Goal: Information Seeking & Learning: Learn about a topic

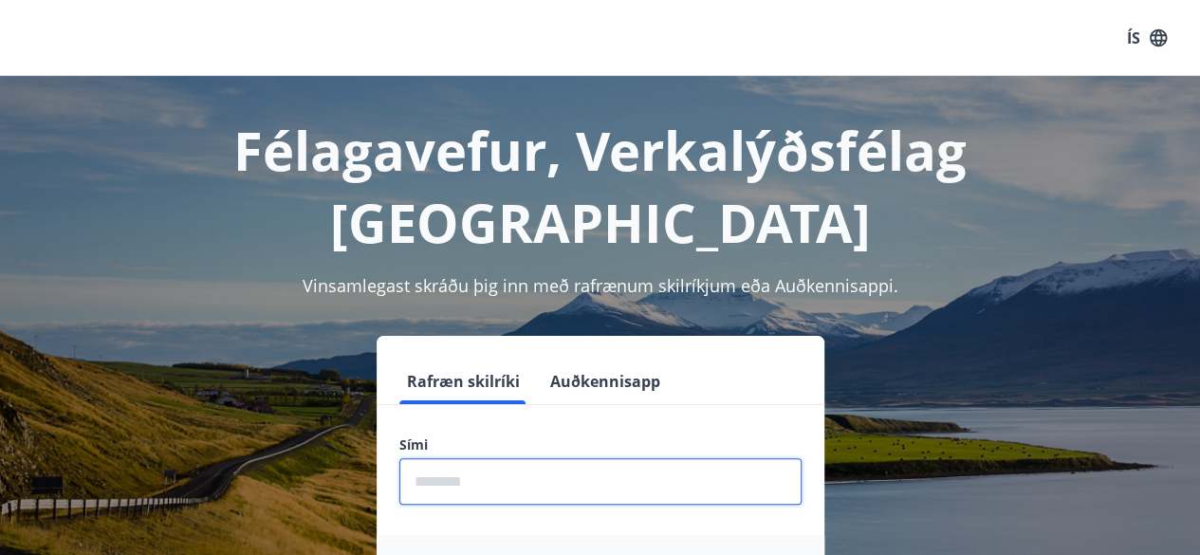
click at [554, 458] on input "phone" at bounding box center [600, 481] width 402 height 46
type input "********"
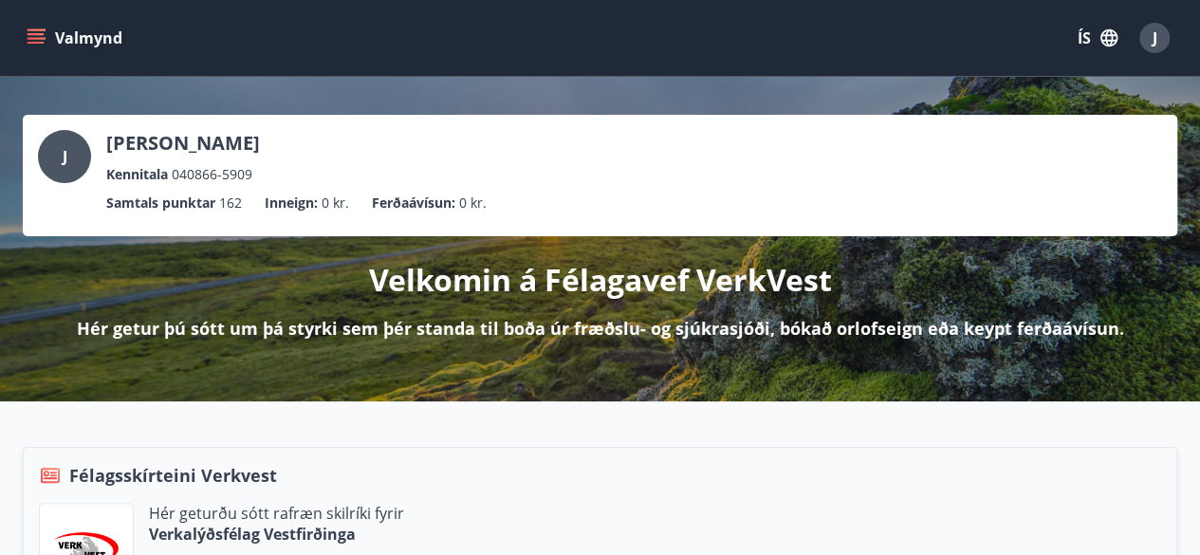
click at [38, 38] on icon "menu" at bounding box center [38, 38] width 21 height 2
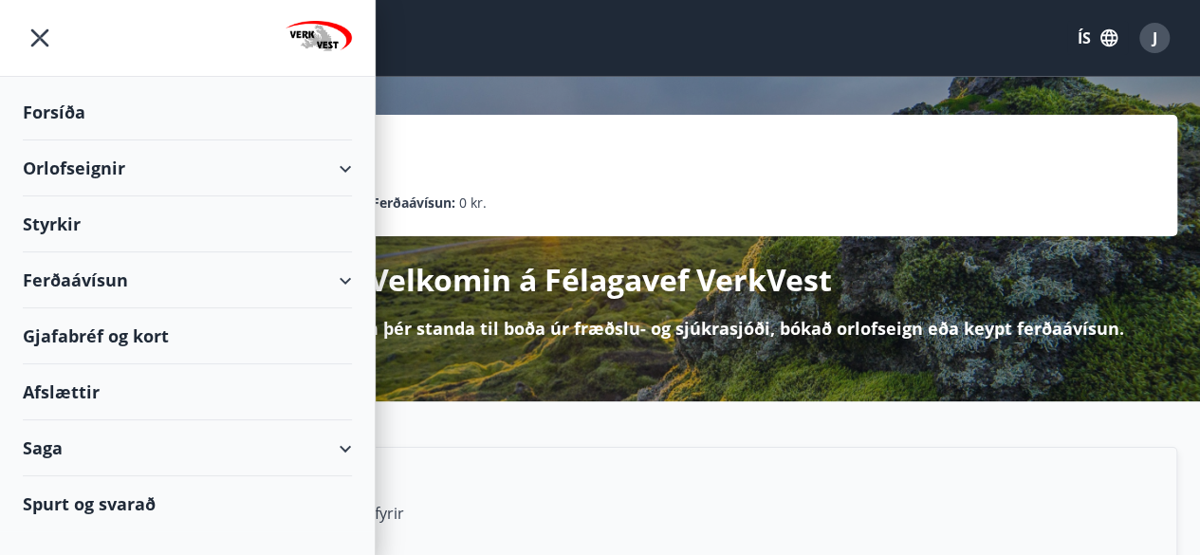
click at [344, 166] on div "Orlofseignir" at bounding box center [187, 168] width 329 height 56
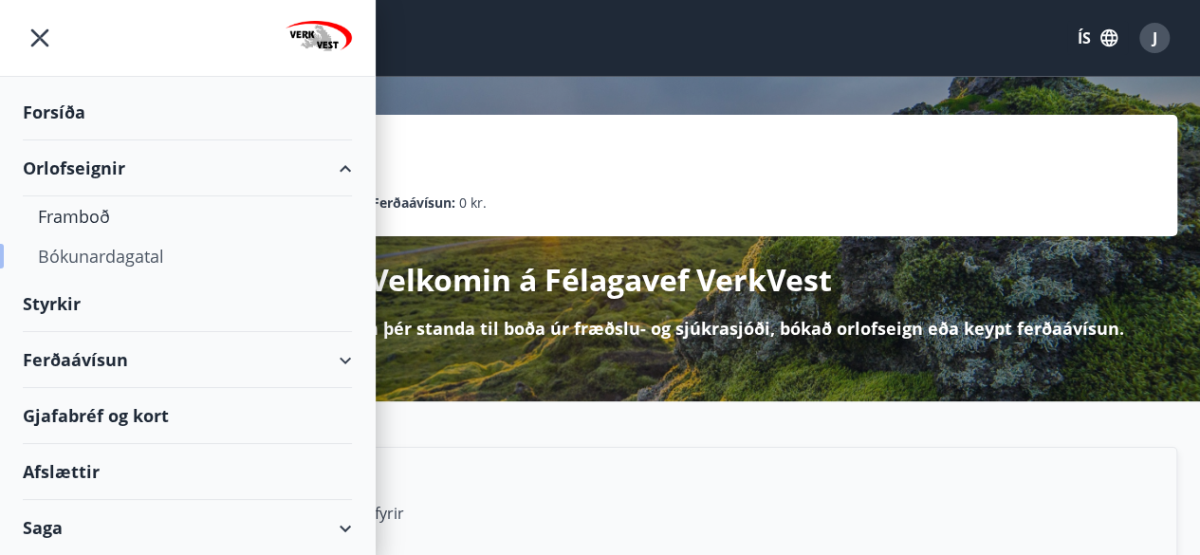
click at [113, 255] on div "Bókunardagatal" at bounding box center [187, 256] width 299 height 40
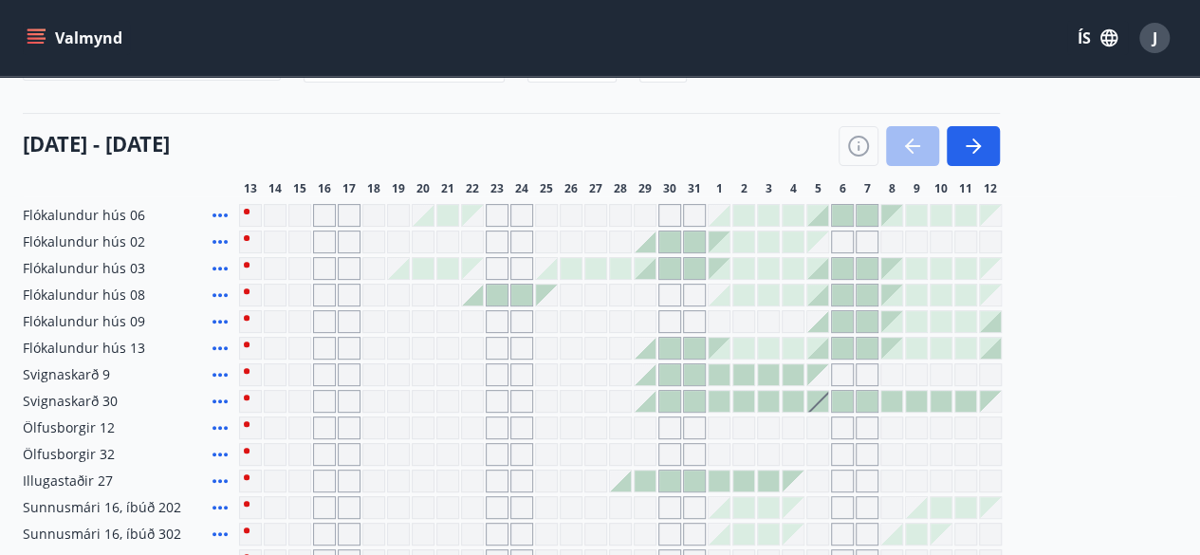
scroll to position [184, 0]
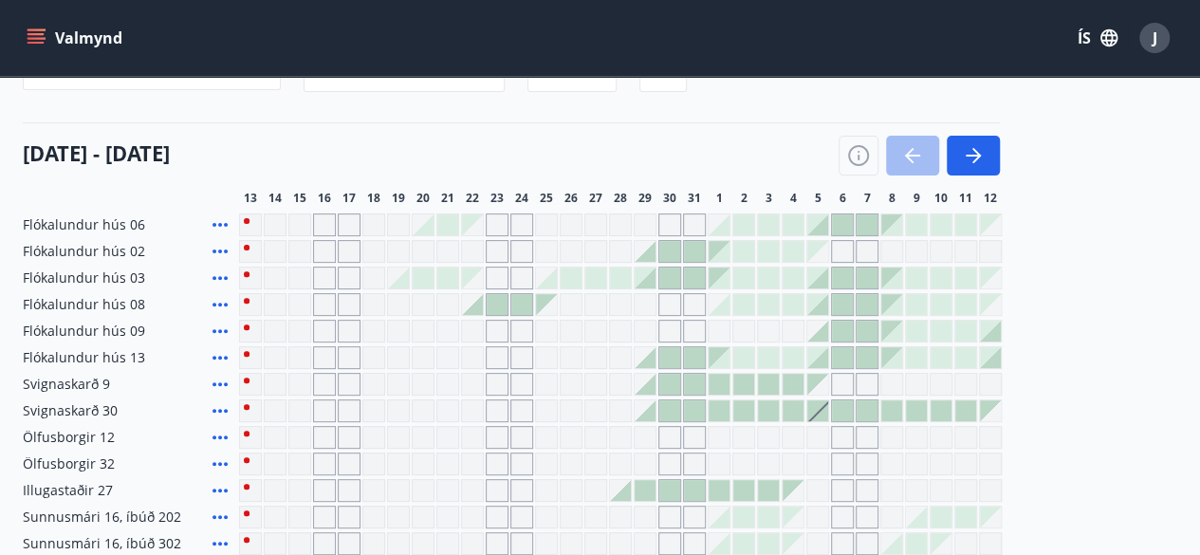
click at [1198, 255] on div "Svæði Allt Dagsetningar Veldu tímabil Svefnstæði +1 [DATE] - [DATE] 14 15 16 17…" at bounding box center [600, 381] width 1200 height 719
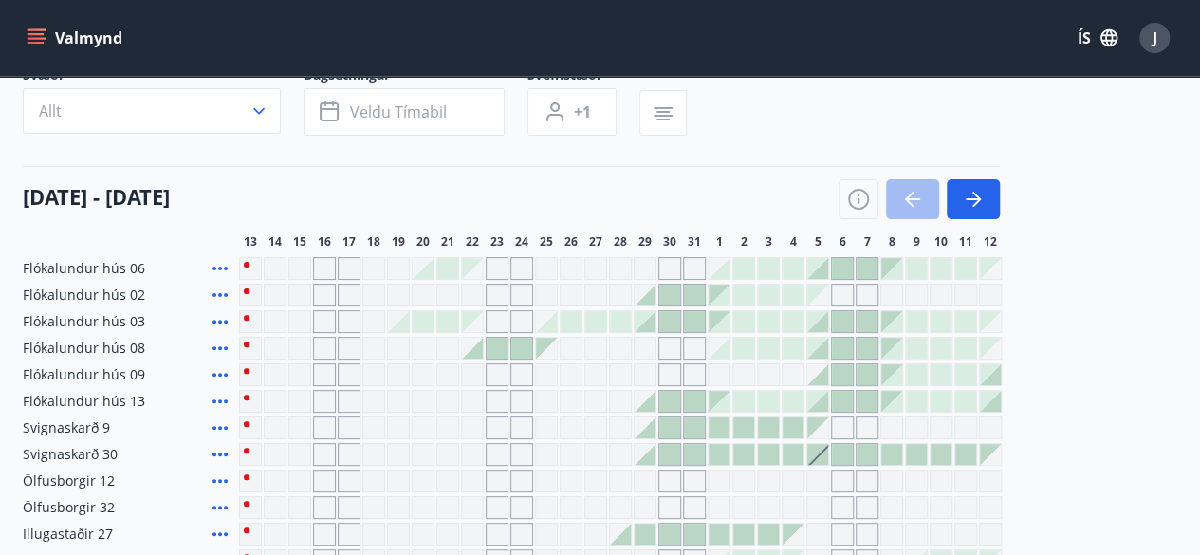
scroll to position [106, 0]
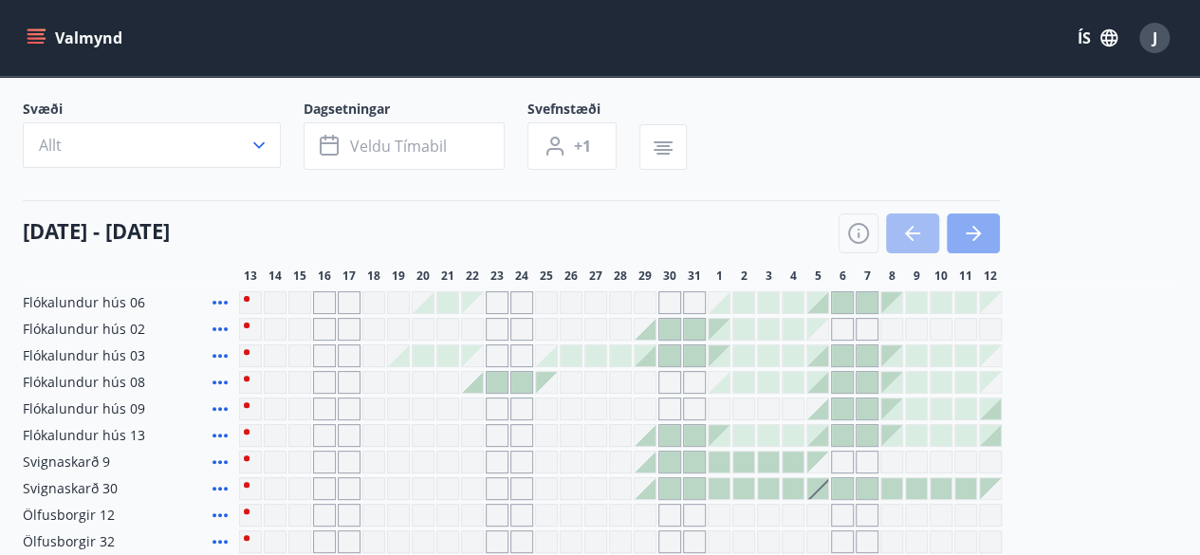
click at [974, 234] on icon "button" at bounding box center [973, 233] width 23 height 23
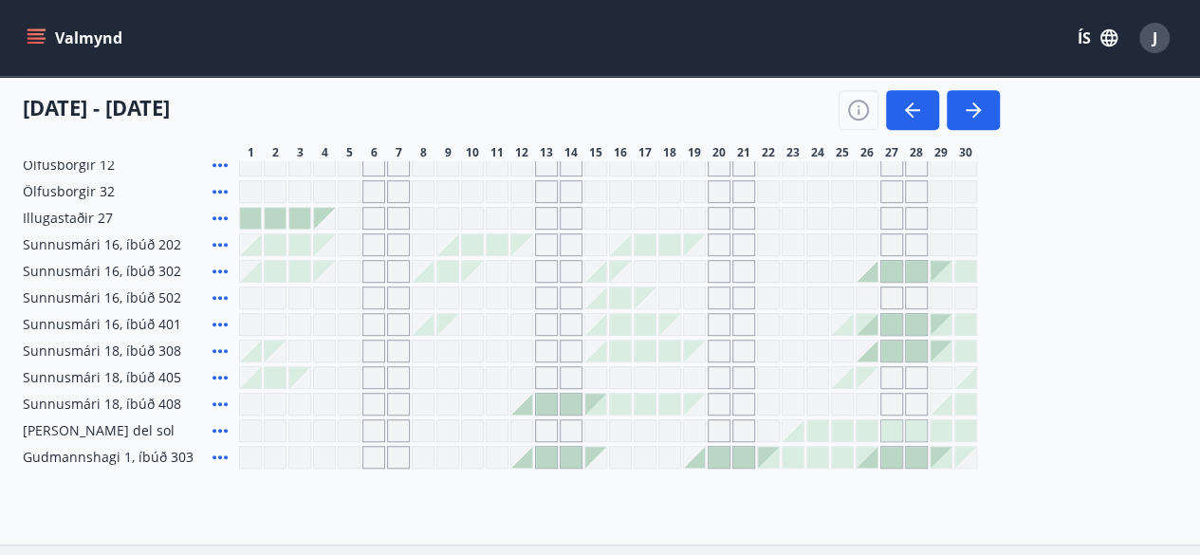
scroll to position [461, 0]
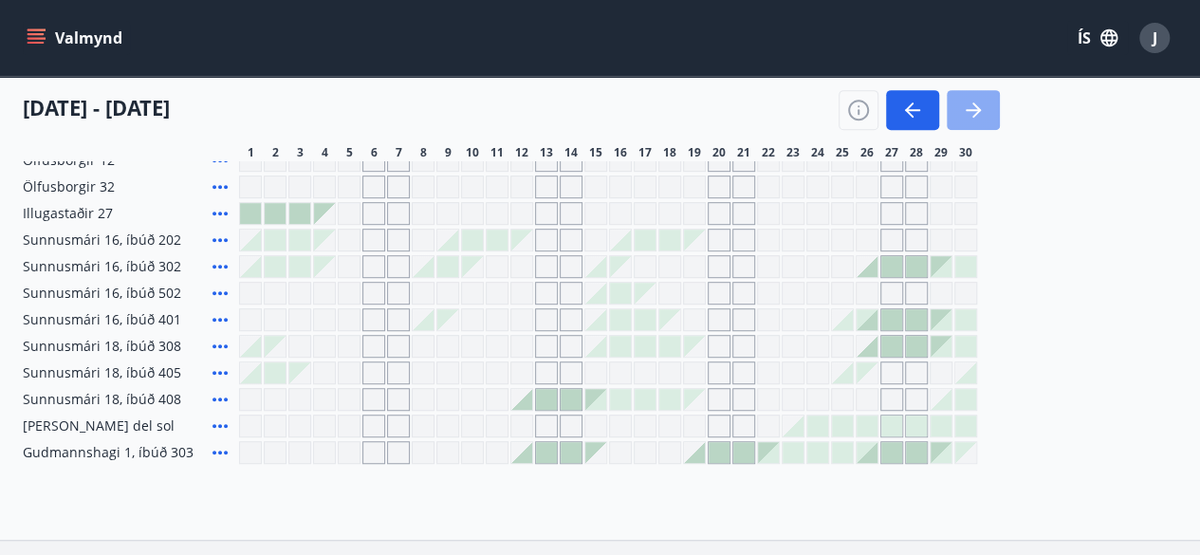
click at [966, 114] on icon "button" at bounding box center [973, 110] width 23 height 23
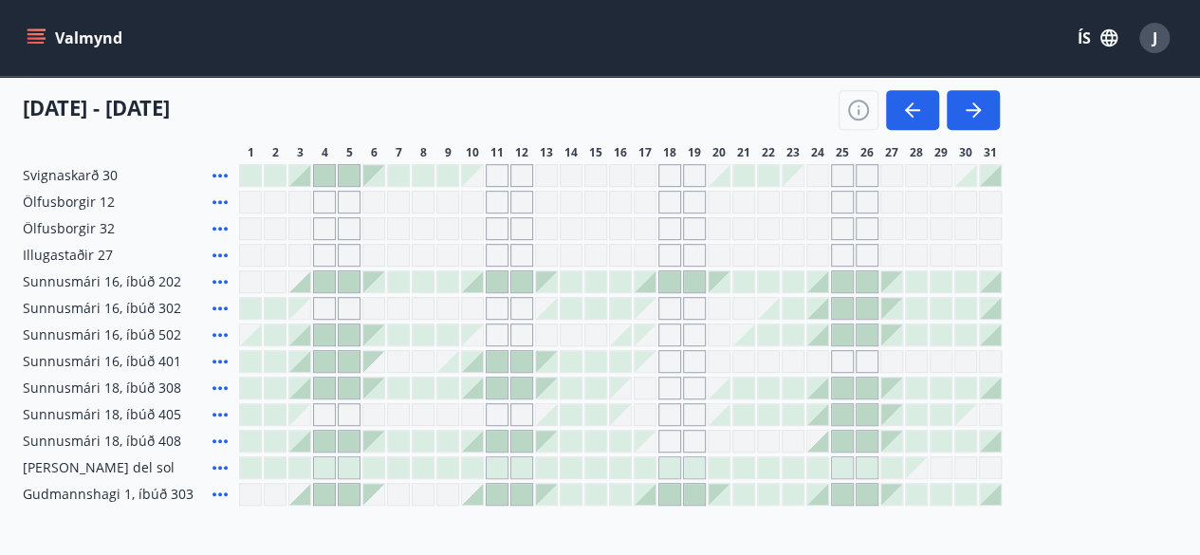
scroll to position [423, 0]
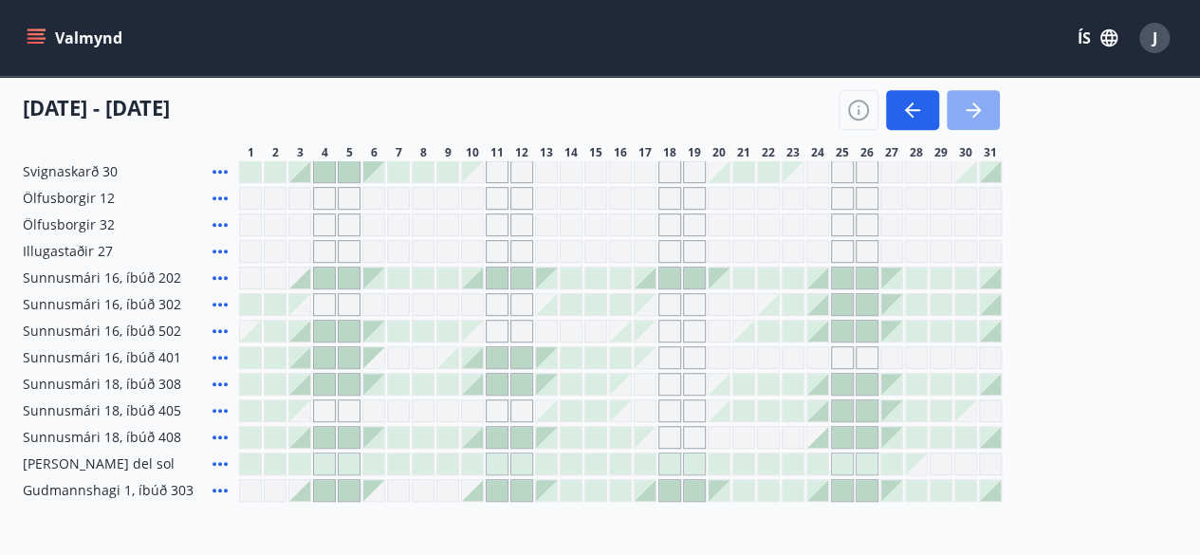
click at [985, 117] on button "button" at bounding box center [973, 110] width 53 height 40
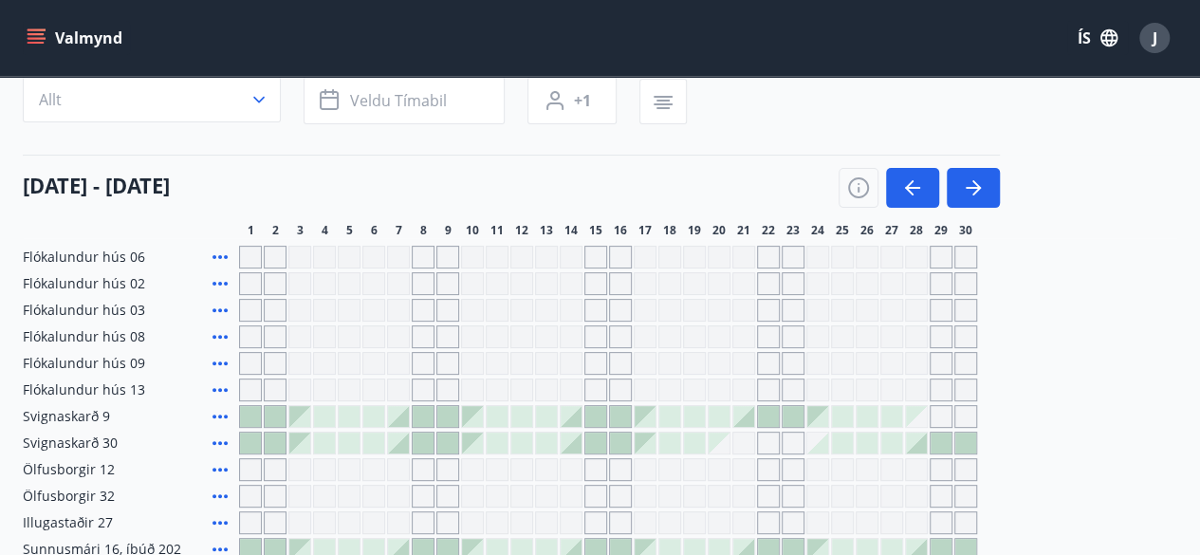
scroll to position [141, 0]
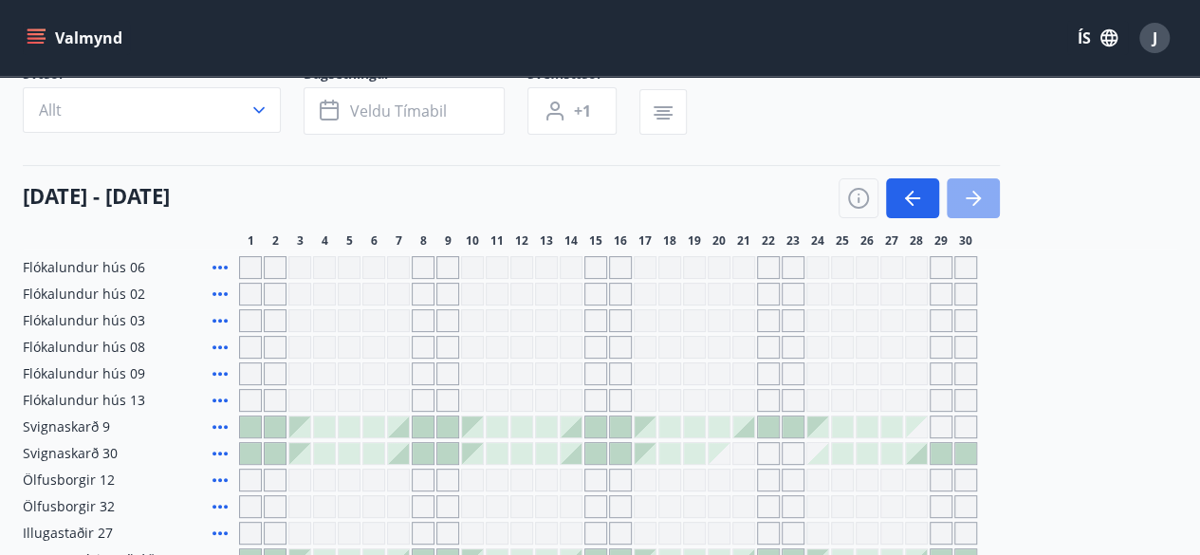
click at [983, 202] on icon "button" at bounding box center [973, 198] width 23 height 23
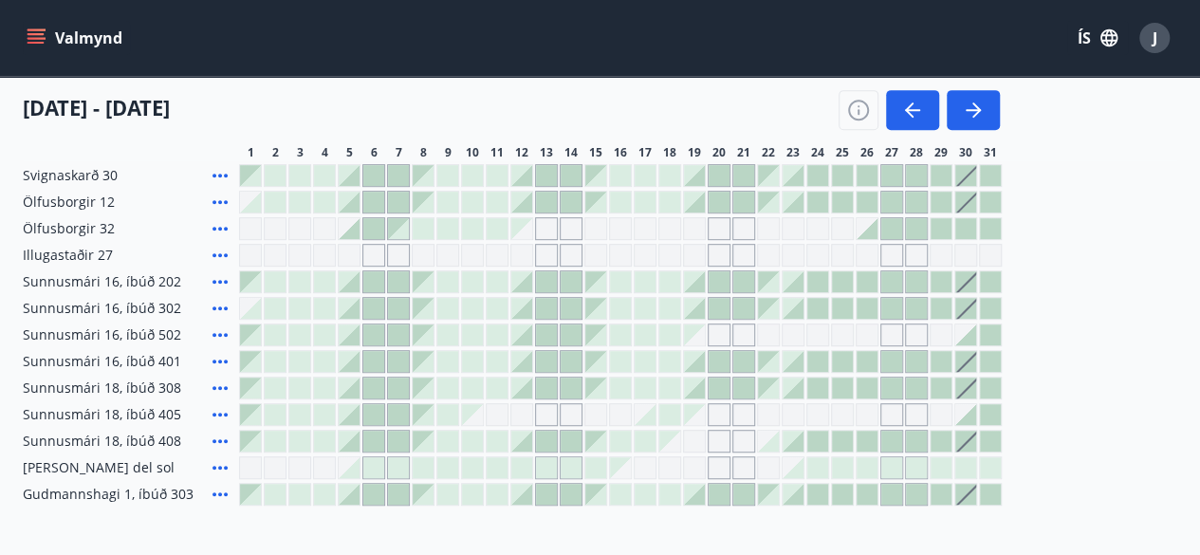
scroll to position [414, 0]
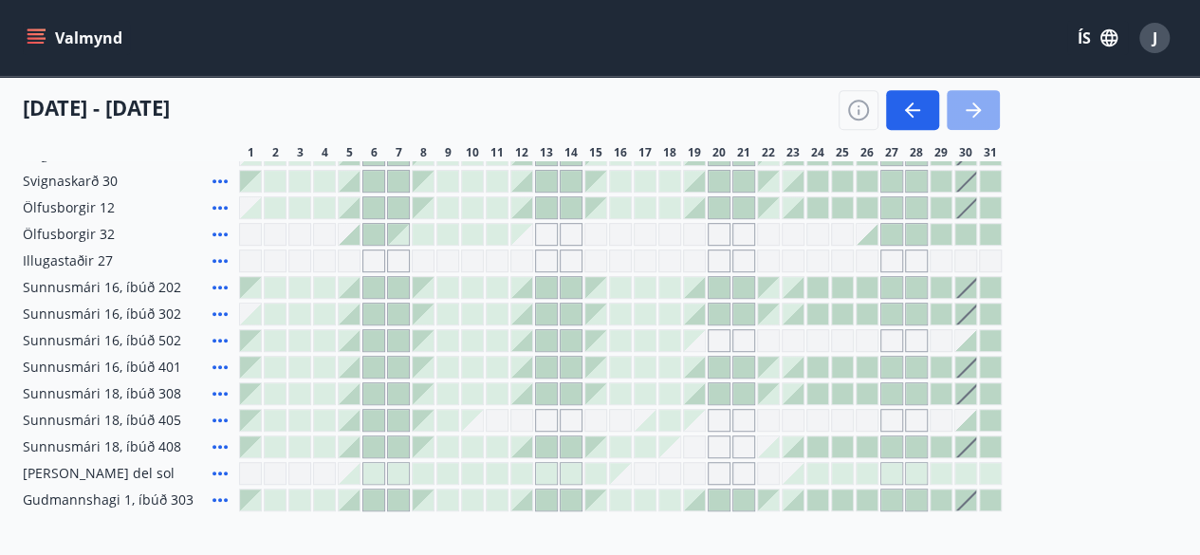
click at [985, 113] on button "button" at bounding box center [973, 110] width 53 height 40
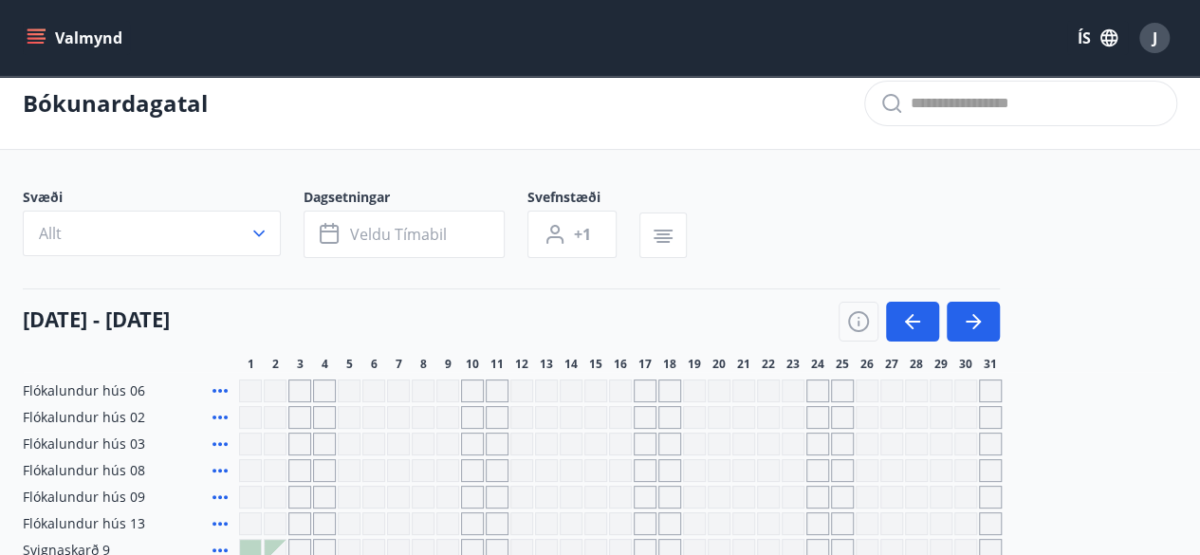
scroll to position [0, 0]
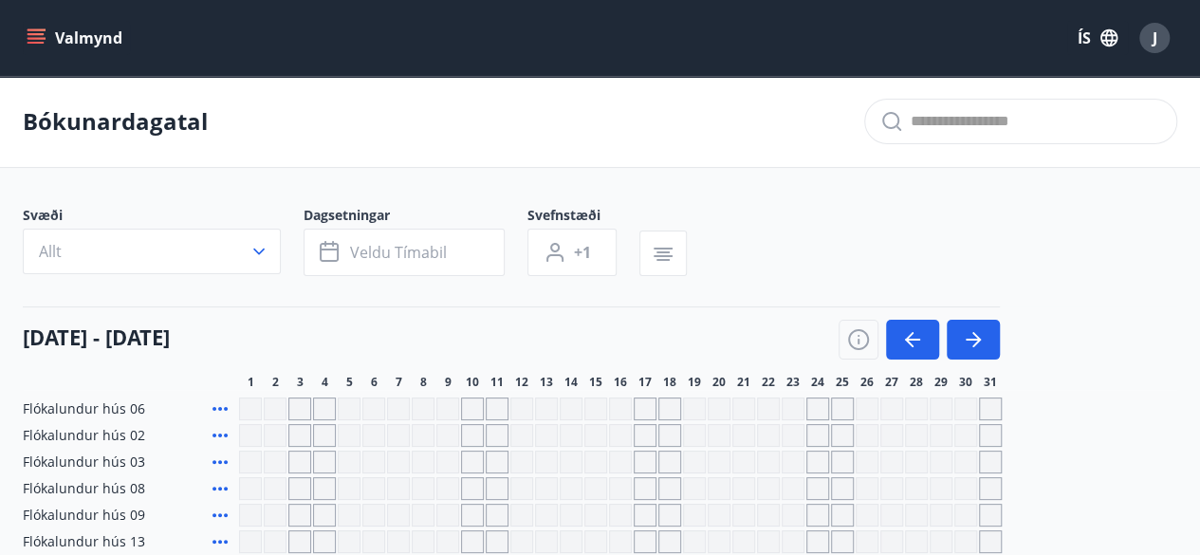
click at [42, 33] on icon "menu" at bounding box center [36, 34] width 17 height 2
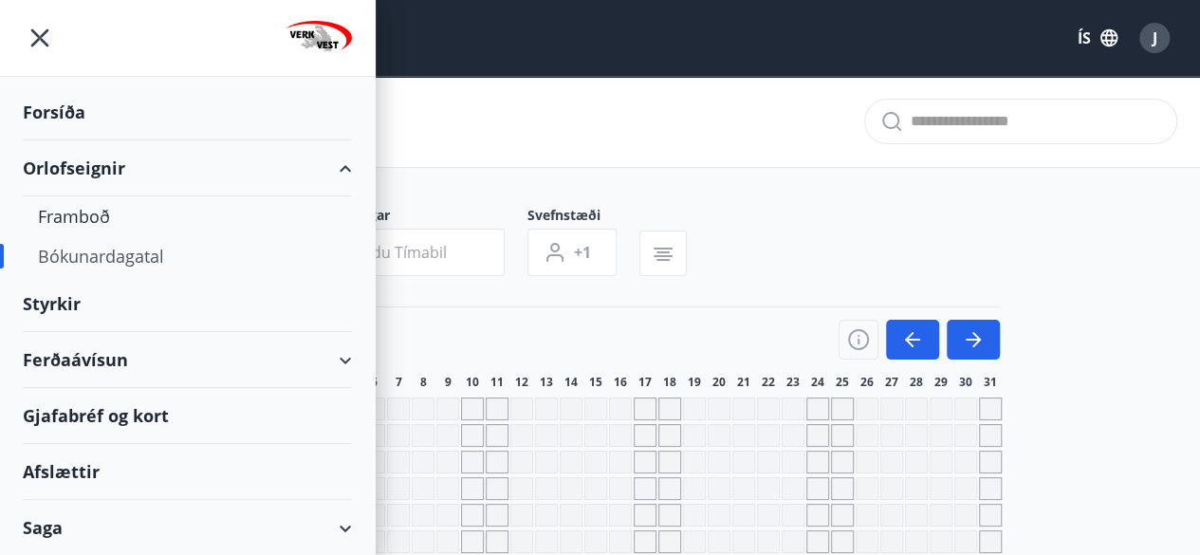
click at [76, 473] on div "Afslættir" at bounding box center [187, 472] width 329 height 56
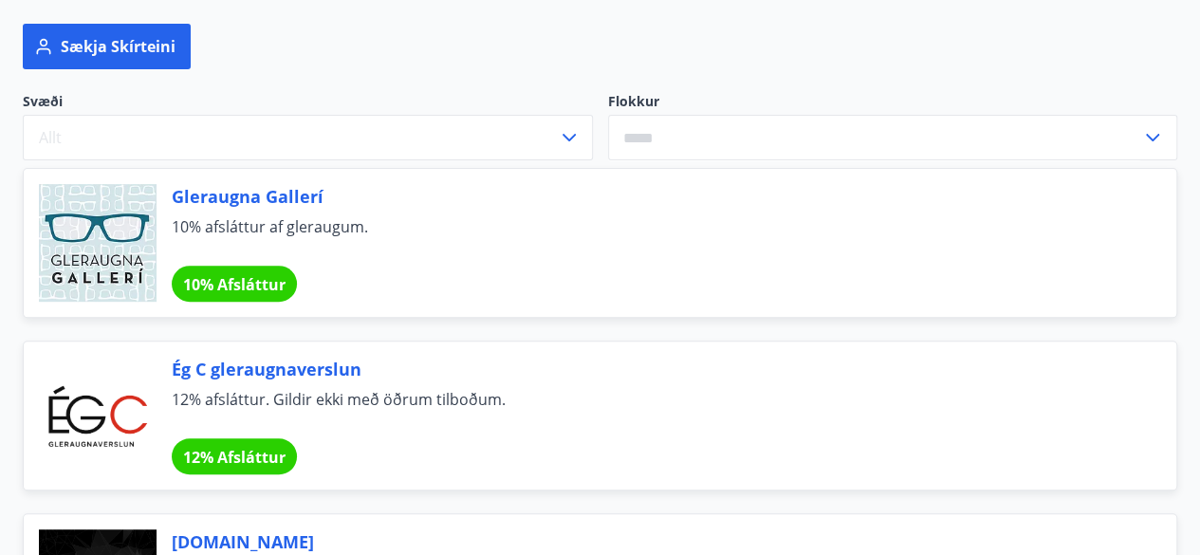
scroll to position [266, 0]
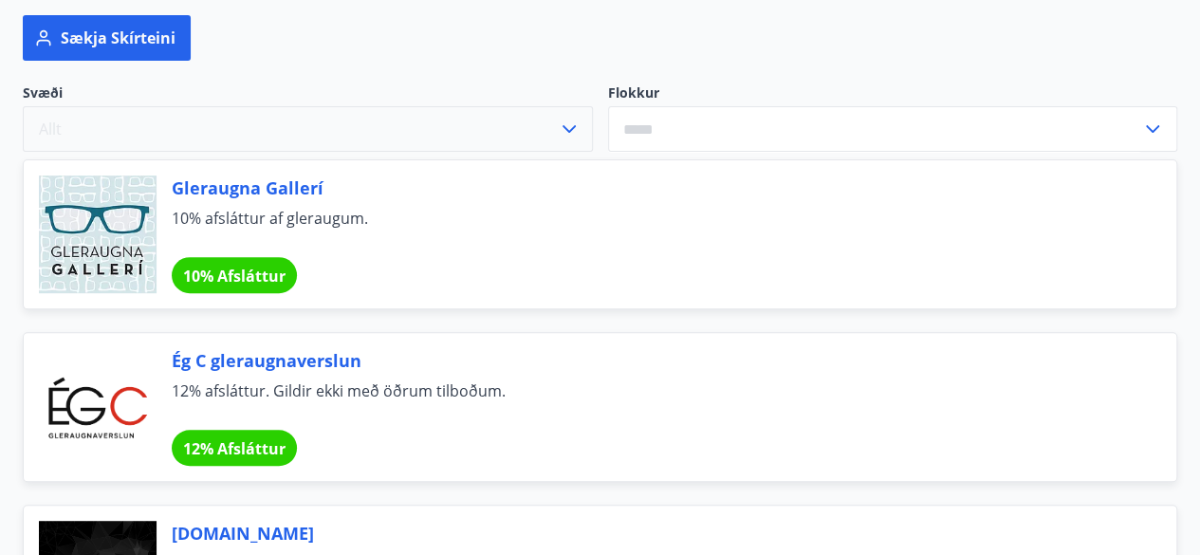
click at [565, 133] on icon "button" at bounding box center [569, 129] width 23 height 23
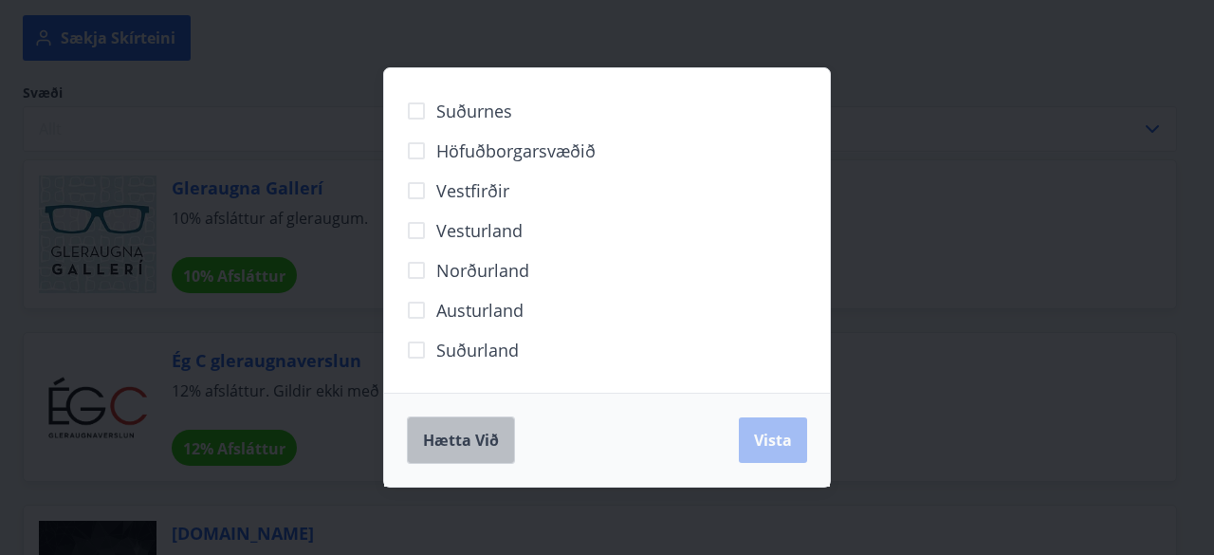
click at [482, 458] on button "Hætta við" at bounding box center [461, 439] width 108 height 47
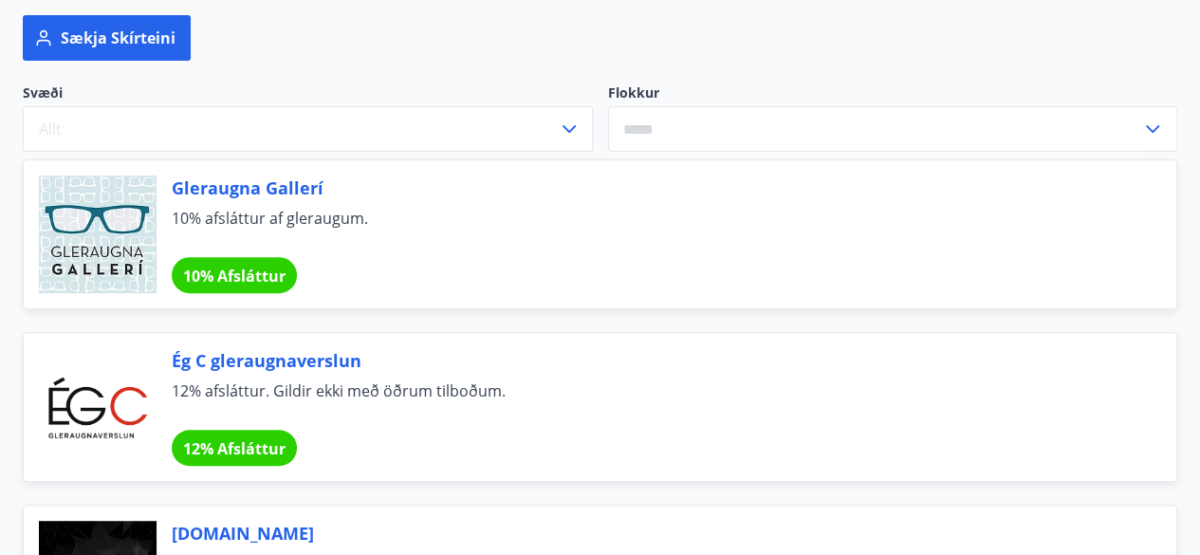
click at [1152, 126] on icon at bounding box center [1152, 129] width 23 height 23
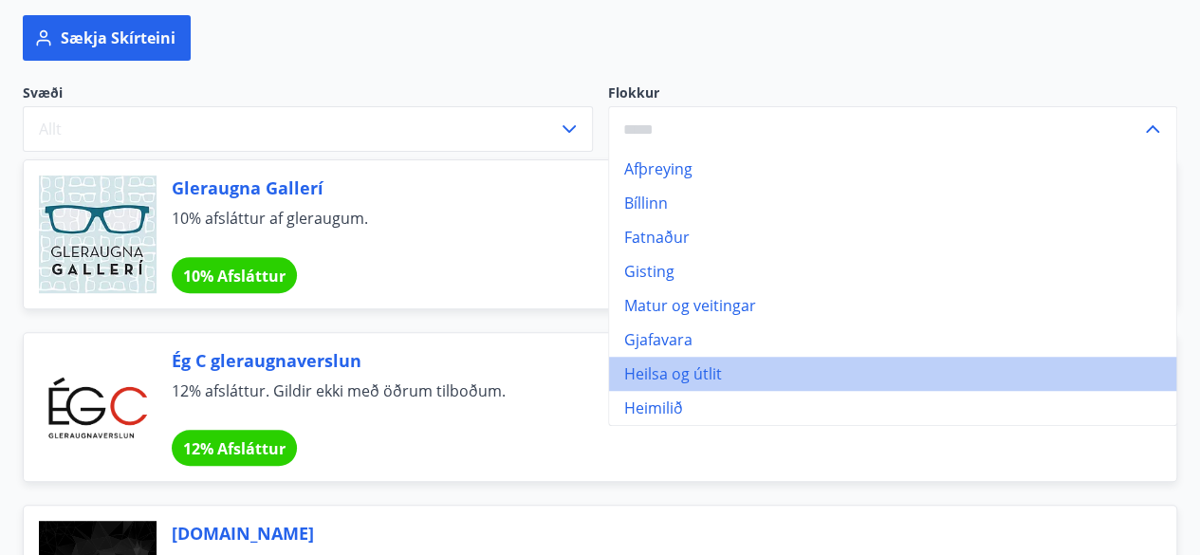
click at [705, 367] on li "Heilsa og útlit" at bounding box center [893, 374] width 568 height 34
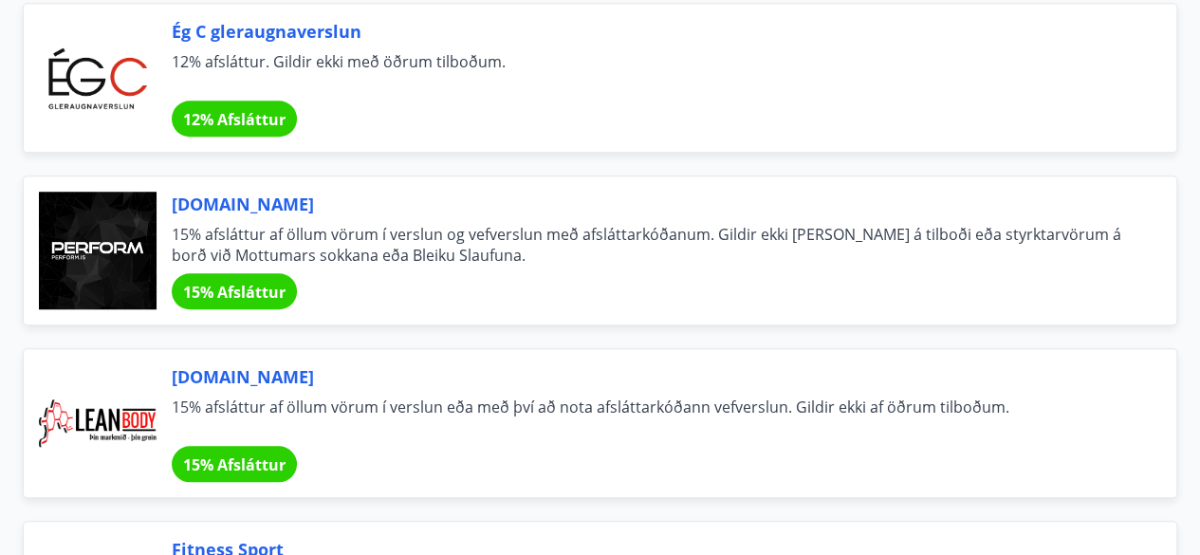
scroll to position [681, 0]
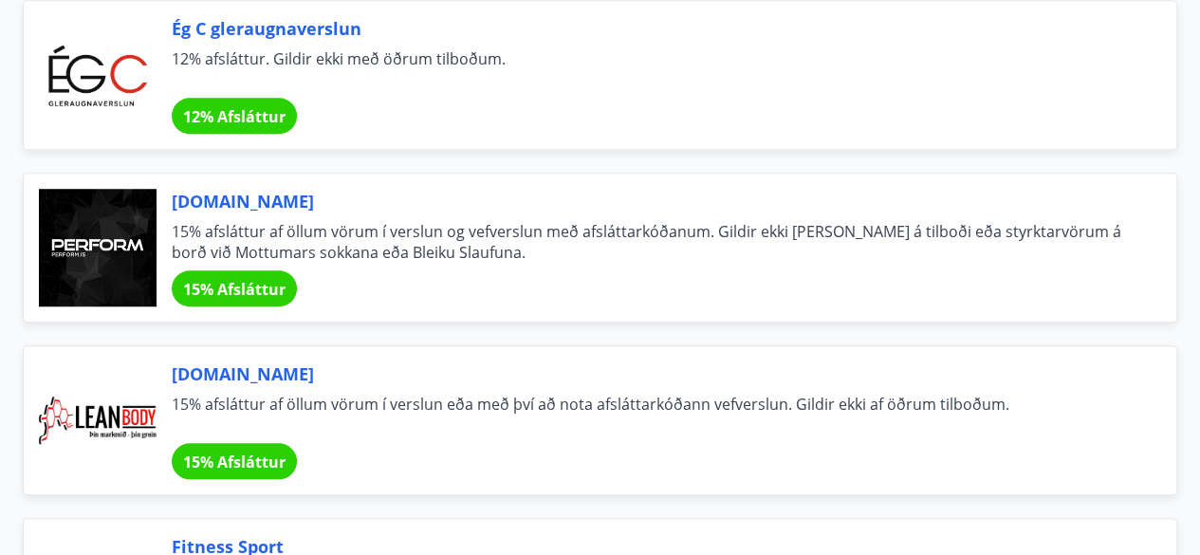
click at [231, 202] on span "[DOMAIN_NAME]" at bounding box center [651, 201] width 959 height 25
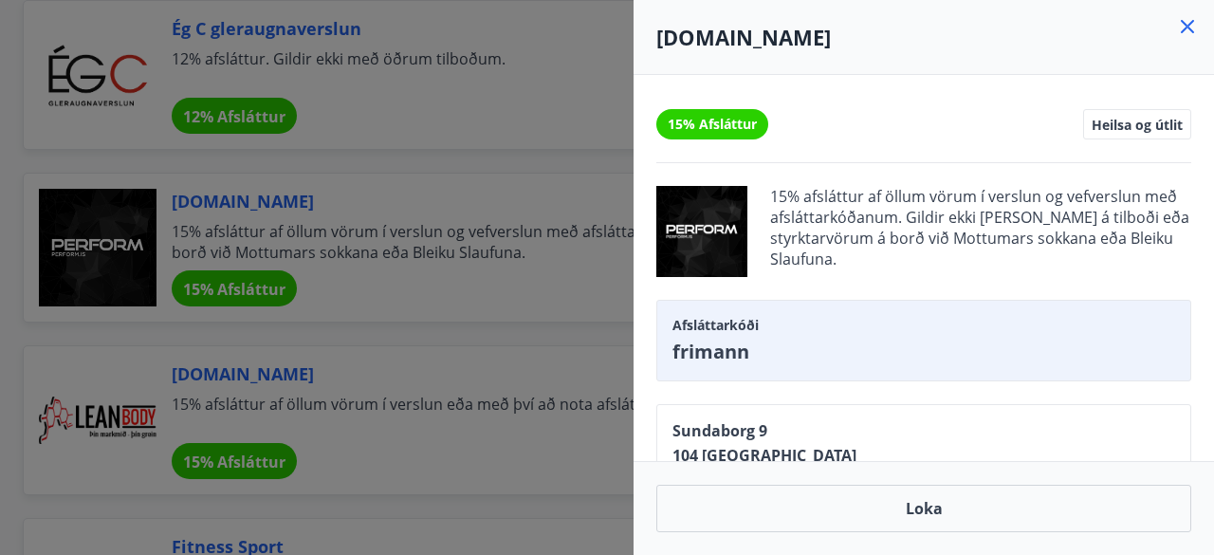
click at [1188, 26] on icon at bounding box center [1188, 27] width 3 height 3
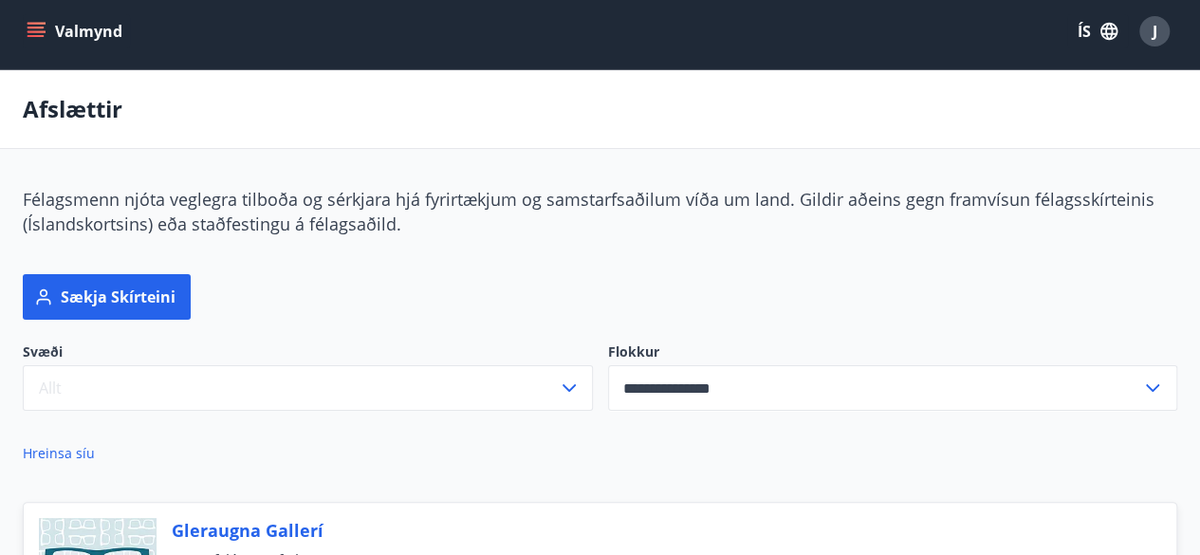
scroll to position [0, 0]
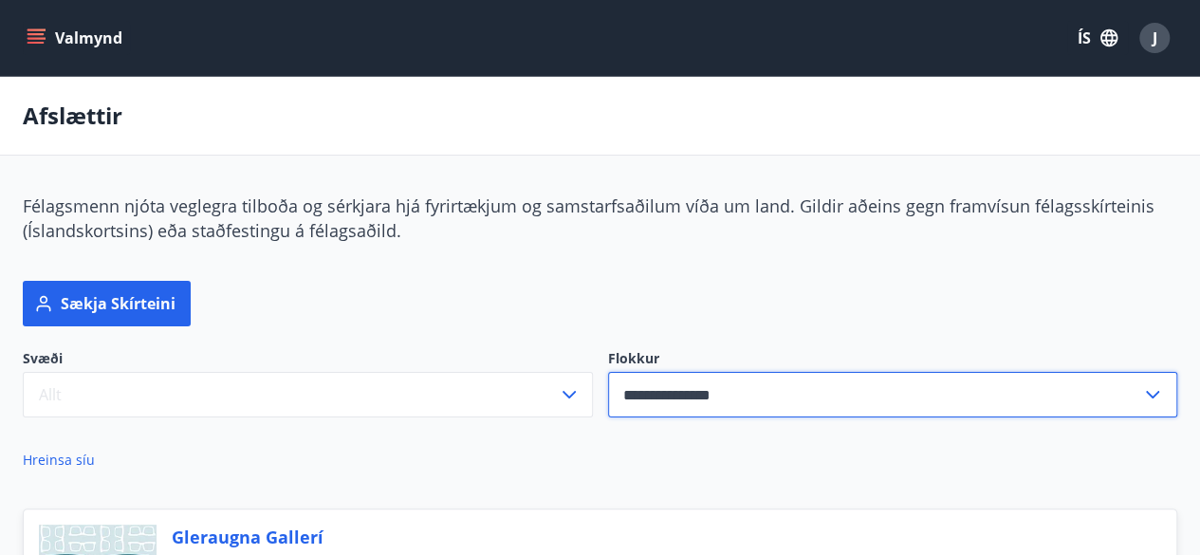
click at [915, 393] on input "**********" at bounding box center [875, 395] width 534 height 46
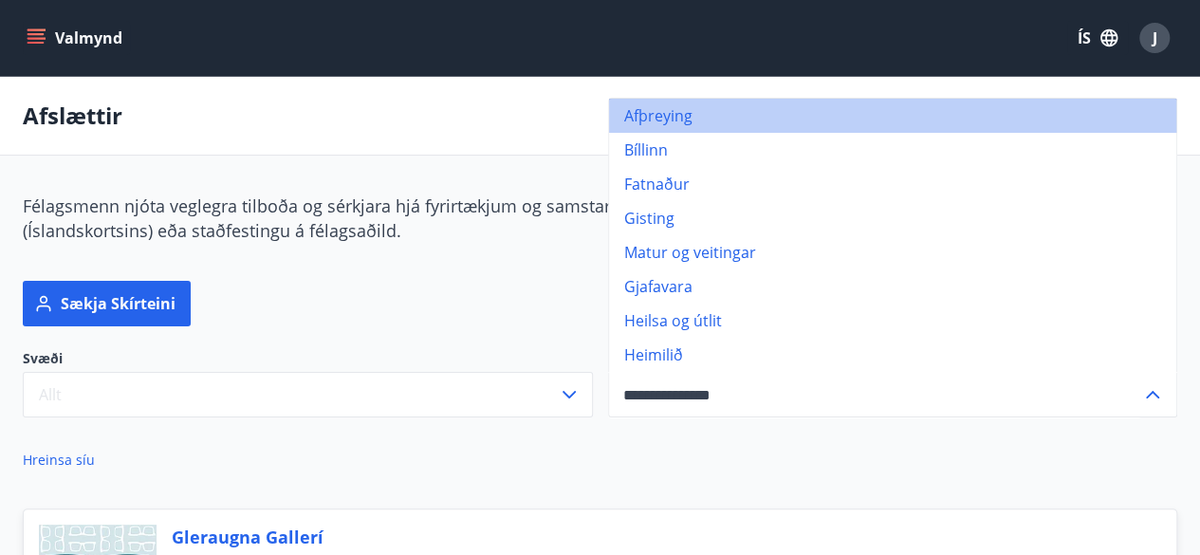
click at [647, 116] on li "Afþreying" at bounding box center [893, 116] width 568 height 34
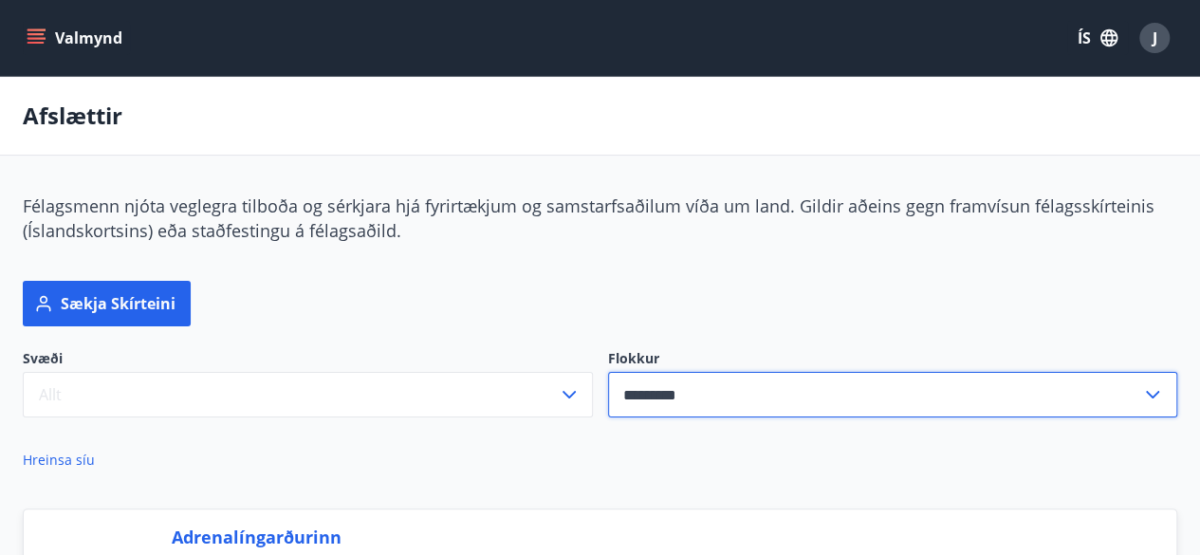
click at [1026, 388] on input "*********" at bounding box center [875, 395] width 534 height 46
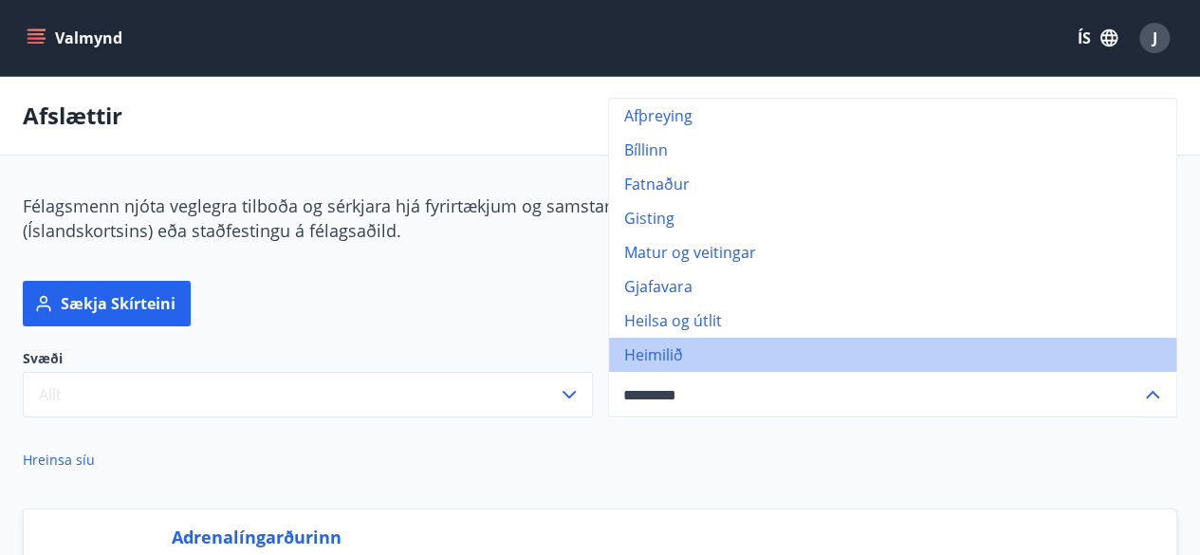
click at [659, 355] on li "Heimilið" at bounding box center [893, 355] width 568 height 34
type input "********"
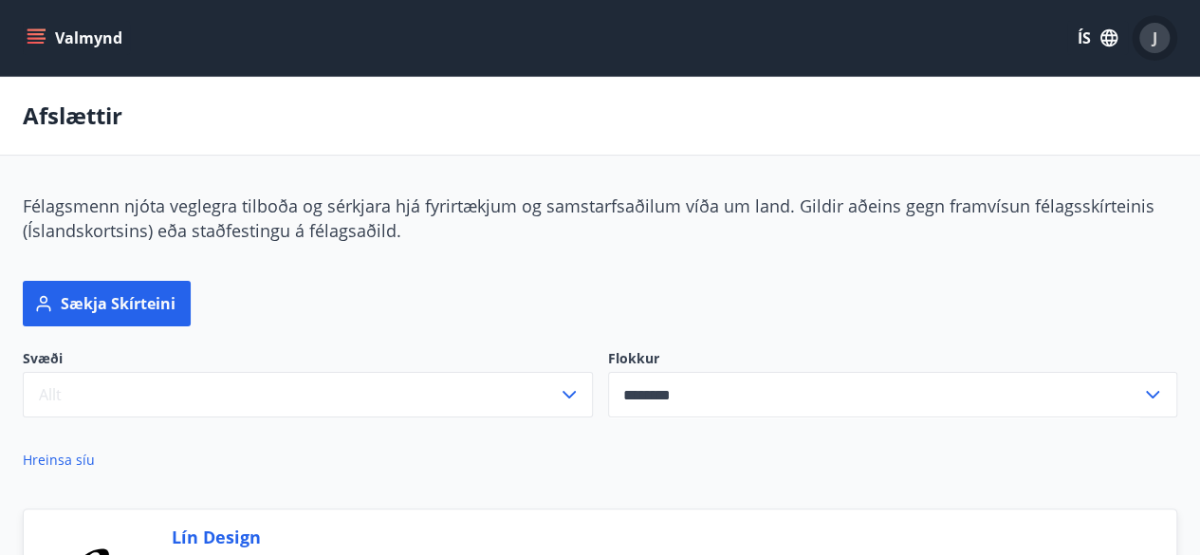
click at [1168, 35] on div "J" at bounding box center [1154, 38] width 30 height 30
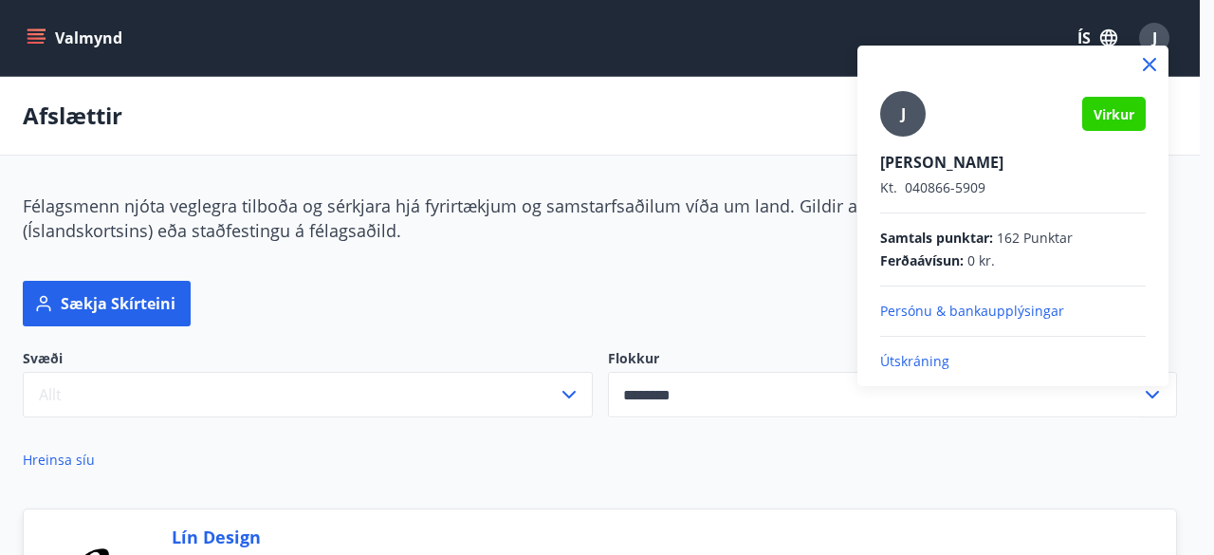
click at [911, 358] on p "Útskráning" at bounding box center [1013, 361] width 266 height 19
